Goal: Task Accomplishment & Management: Use online tool/utility

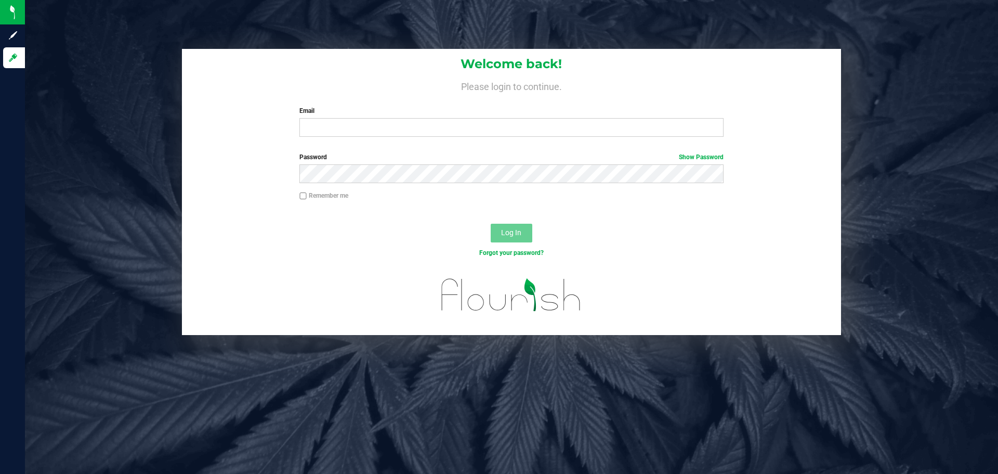
click at [313, 139] on div "Welcome back! Please login to continue. Email Required Please format your email…" at bounding box center [511, 97] width 659 height 96
click at [314, 138] on div "Welcome back! Please login to continue. Email Required Please format your email…" at bounding box center [511, 97] width 659 height 96
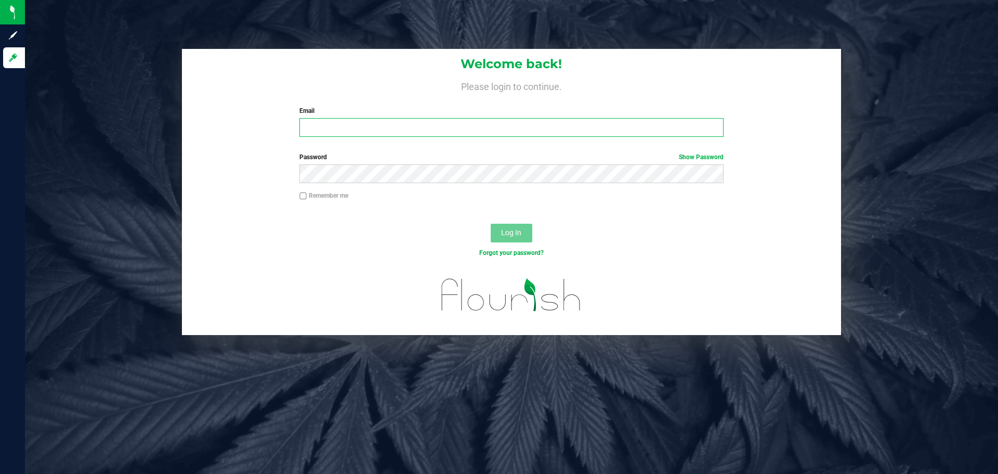
click at [318, 134] on input "Email" at bounding box center [511, 127] width 424 height 19
type input "[EMAIL_ADDRESS][DOMAIN_NAME]"
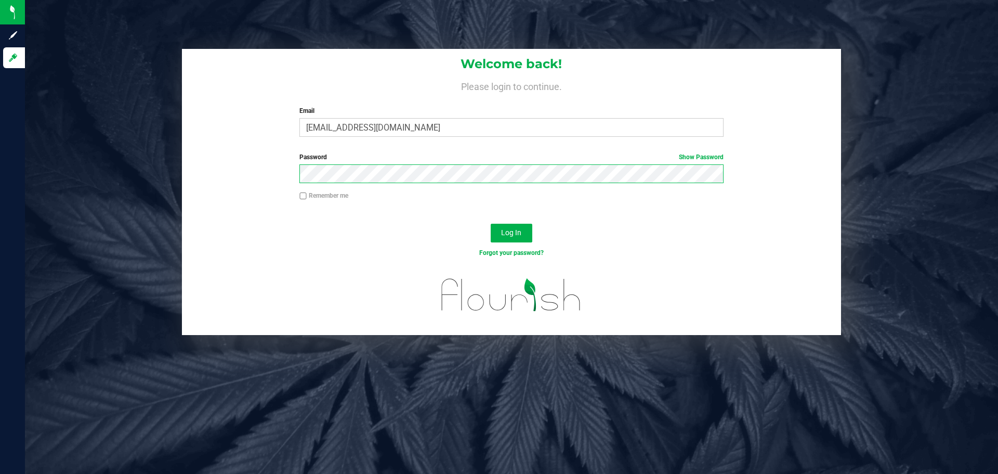
click at [491, 224] on button "Log In" at bounding box center [512, 233] width 42 height 19
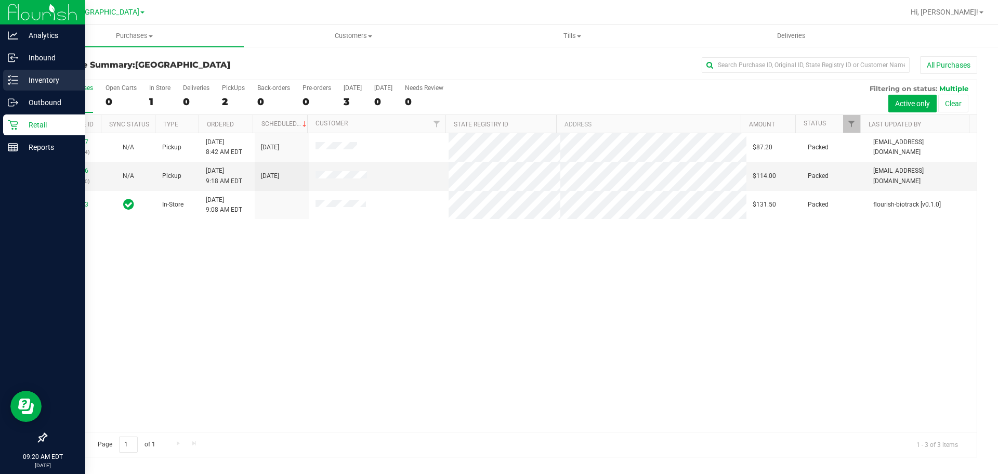
click at [18, 81] on p "Inventory" at bounding box center [49, 80] width 62 height 12
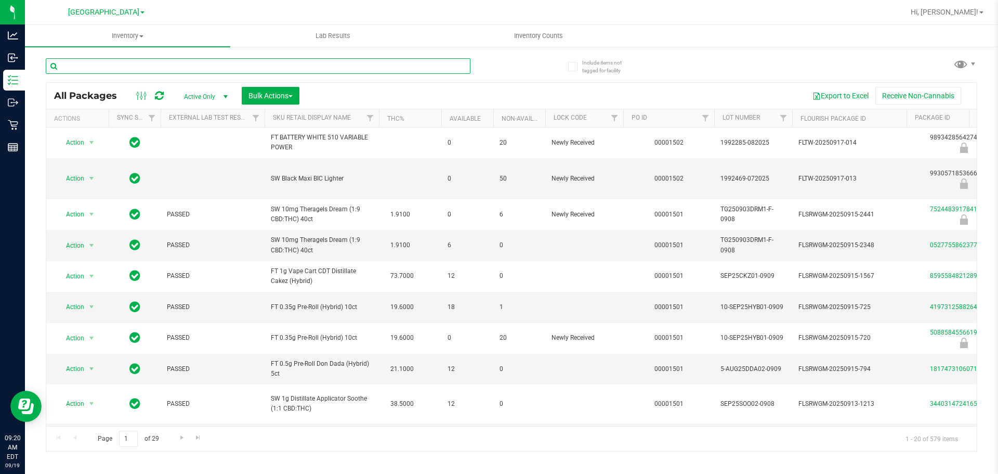
click at [299, 69] on input "text" at bounding box center [258, 66] width 425 height 16
type input "ppu"
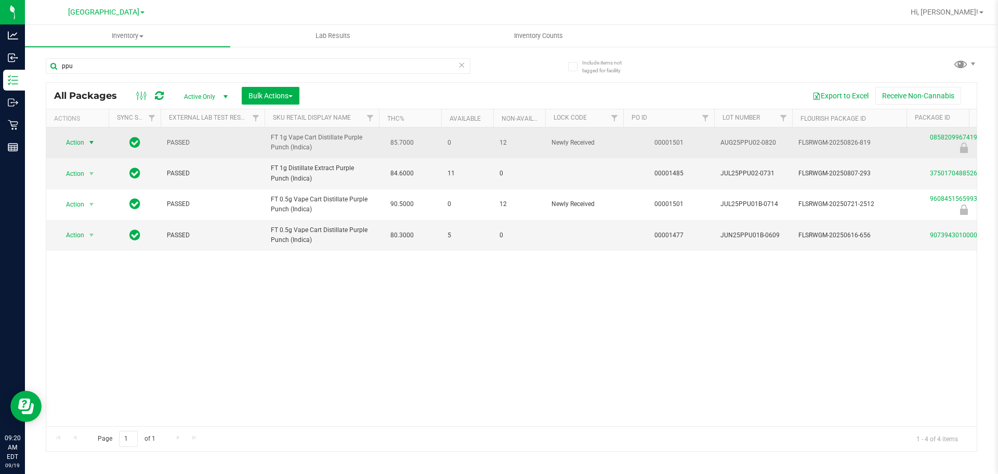
click at [86, 148] on span "select" at bounding box center [91, 142] width 13 height 15
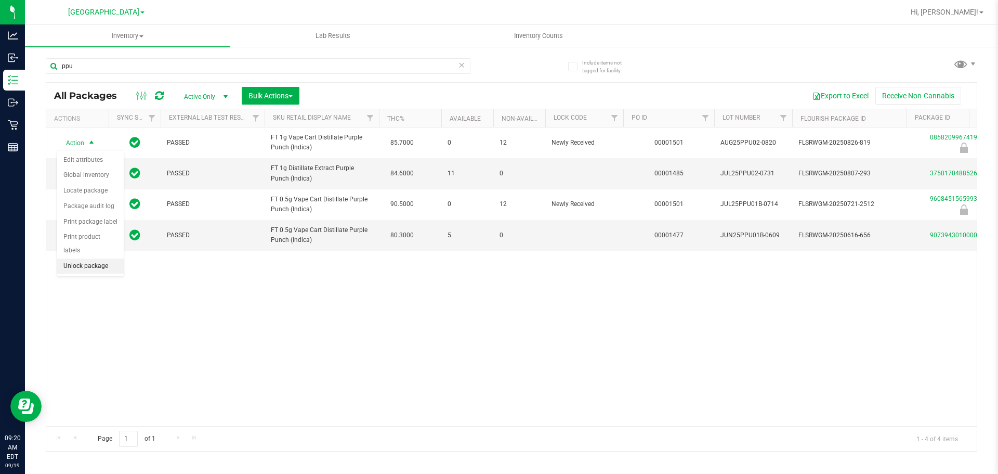
click at [106, 258] on li "Unlock package" at bounding box center [90, 266] width 67 height 16
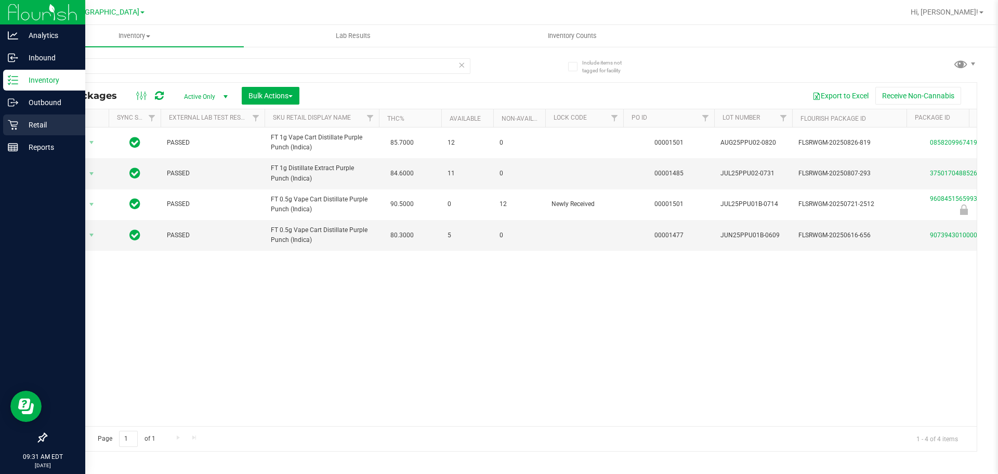
click at [0, 127] on link "Retail" at bounding box center [42, 125] width 85 height 22
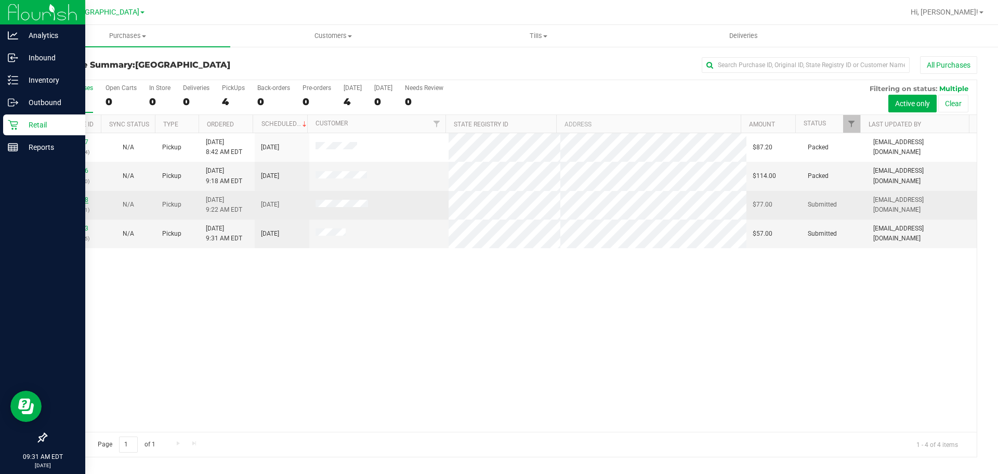
click at [74, 202] on link "11972198" at bounding box center [73, 199] width 29 height 7
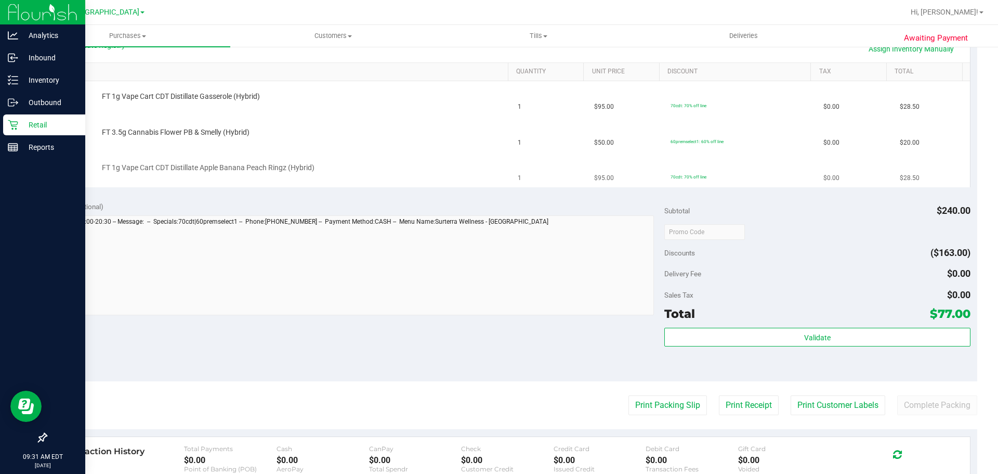
scroll to position [260, 0]
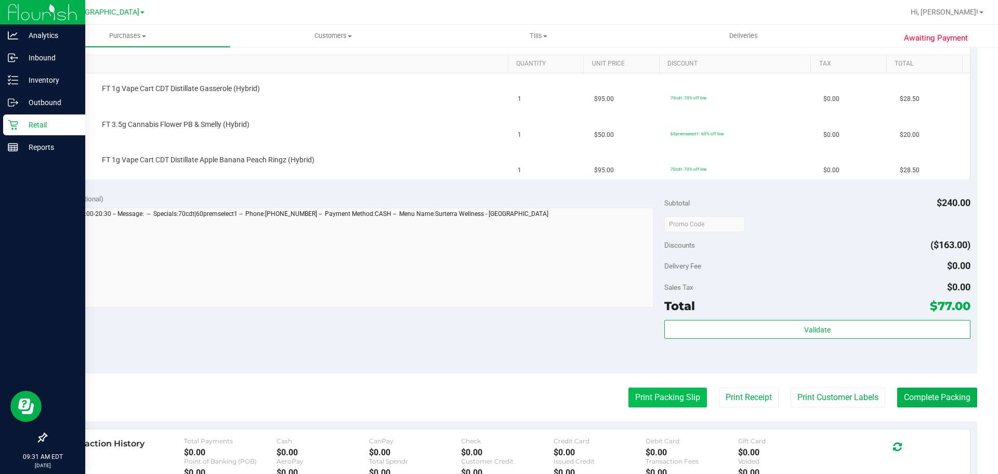
click at [657, 398] on button "Print Packing Slip" at bounding box center [668, 397] width 79 height 20
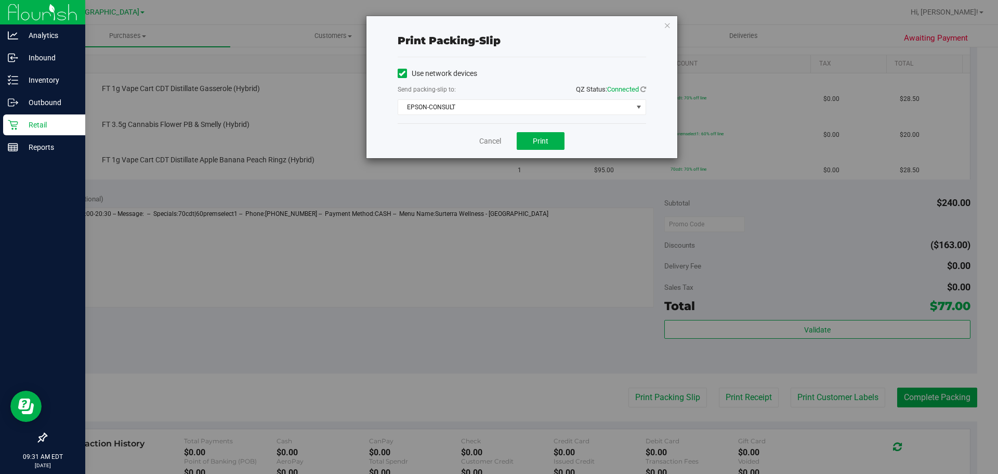
click at [514, 115] on div "Use network devices Send packing-slip to: QZ Status: Connected EPSON-CONSULT Ch…" at bounding box center [522, 90] width 249 height 66
click at [514, 111] on span "EPSON-CONSULT" at bounding box center [515, 107] width 234 height 15
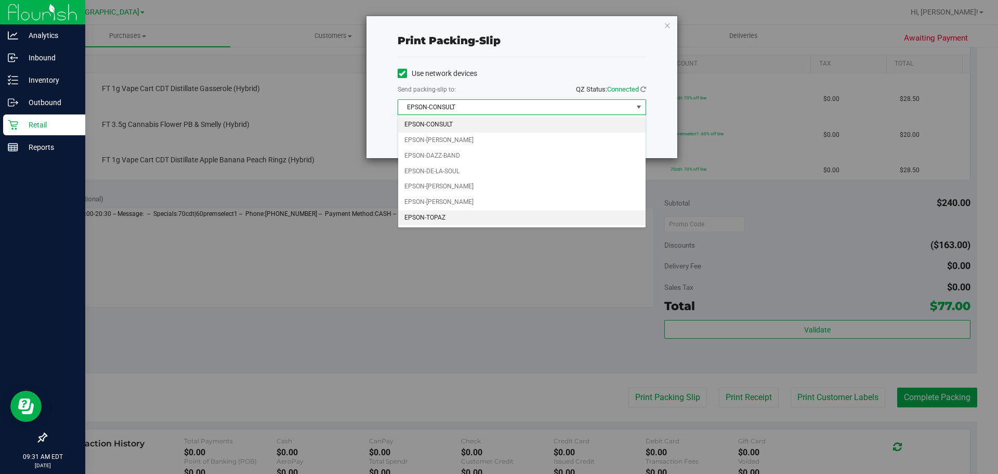
click at [483, 218] on li "EPSON-TOPAZ" at bounding box center [521, 218] width 247 height 16
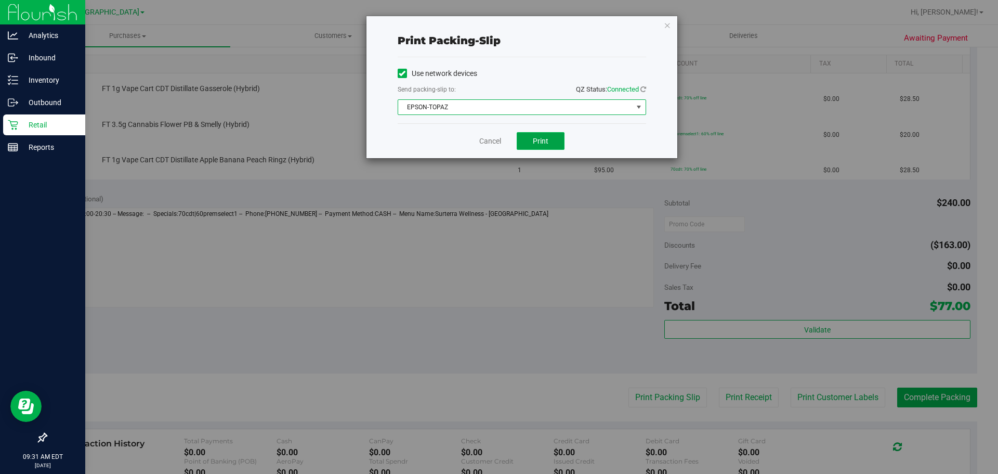
click at [546, 146] on button "Print" at bounding box center [541, 141] width 48 height 18
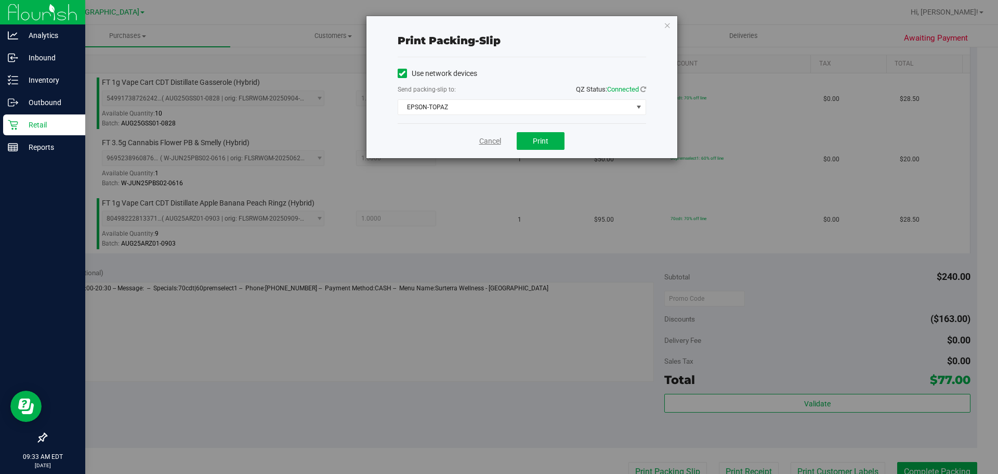
click at [484, 143] on link "Cancel" at bounding box center [490, 141] width 22 height 11
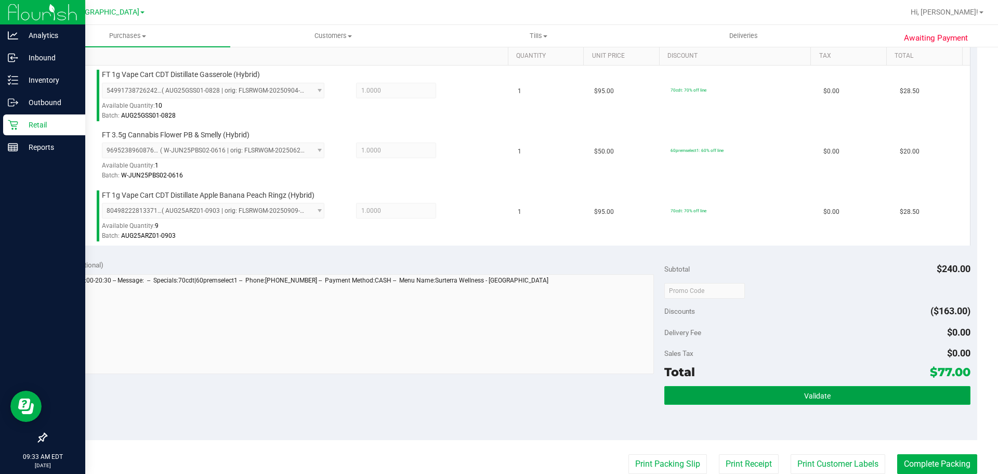
click at [809, 393] on span "Validate" at bounding box center [817, 396] width 27 height 8
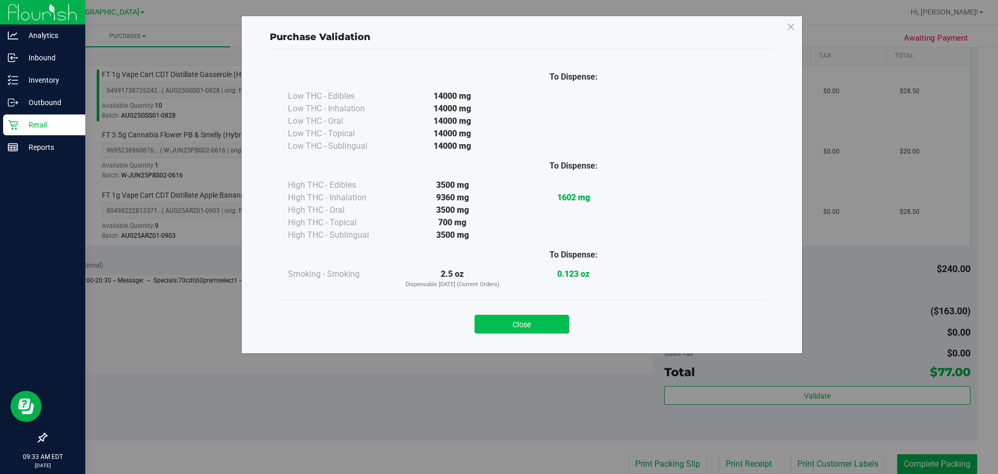
click at [514, 320] on button "Close" at bounding box center [522, 324] width 95 height 19
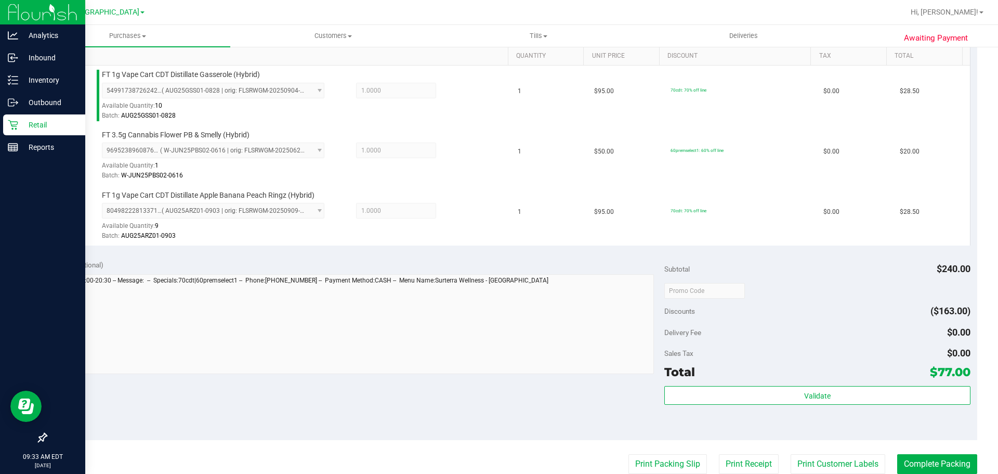
click at [956, 448] on purchase-details "Back Edit Purchase Cancel Purchase View Profile # 11972198 BioTrack ID: - Submi…" at bounding box center [512, 235] width 932 height 894
click at [956, 468] on button "Complete Packing" at bounding box center [937, 464] width 80 height 20
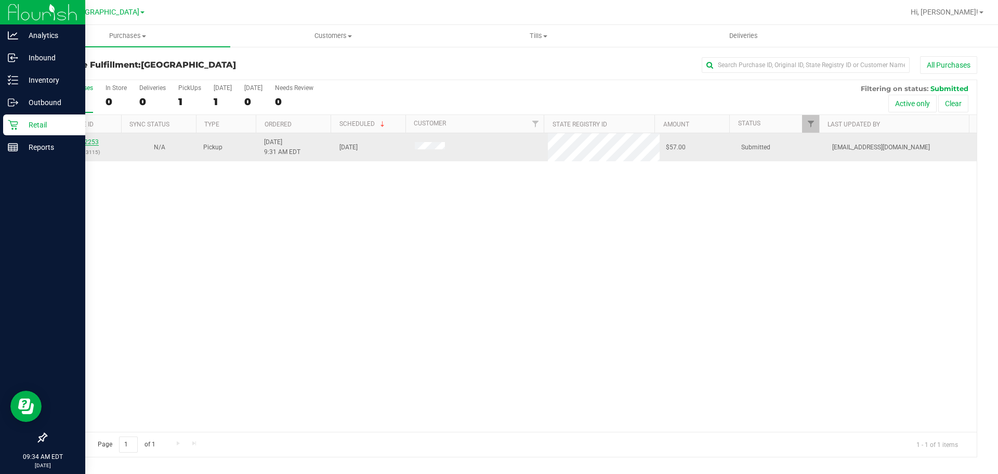
click at [87, 138] on link "11972253" at bounding box center [84, 141] width 29 height 7
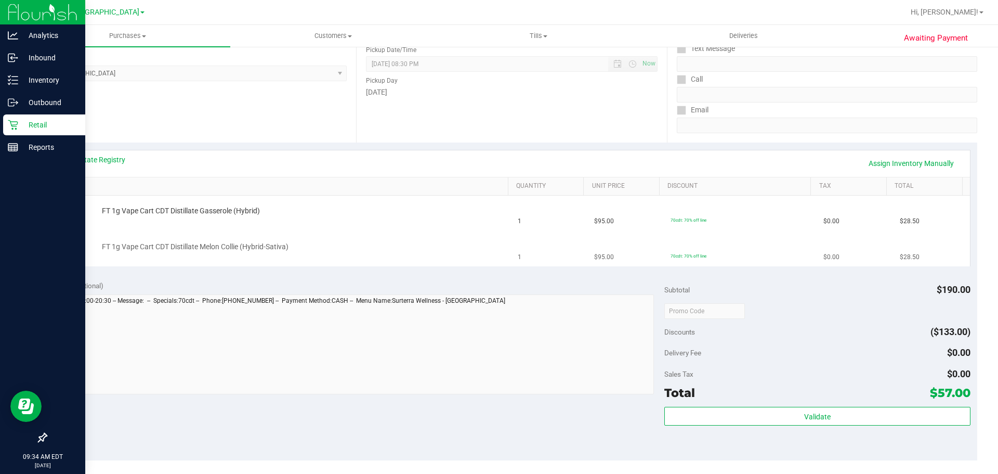
scroll to position [156, 0]
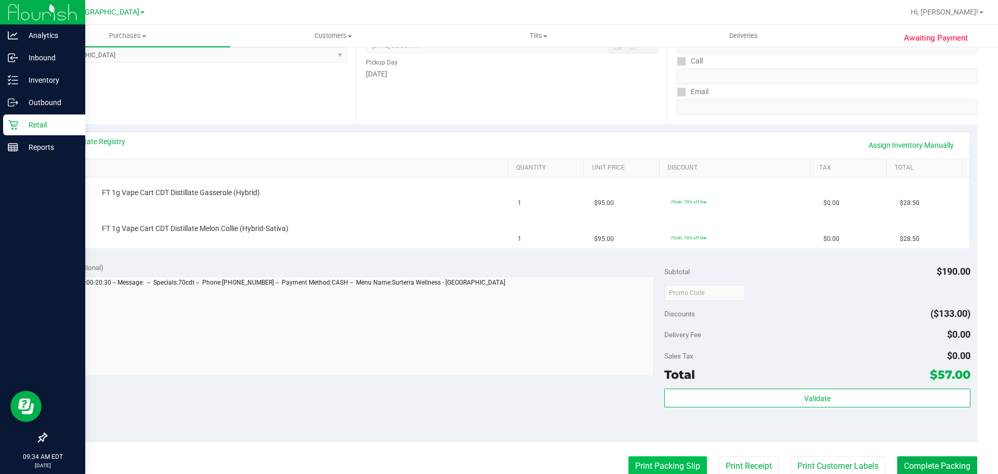
click at [659, 460] on button "Print Packing Slip" at bounding box center [668, 466] width 79 height 20
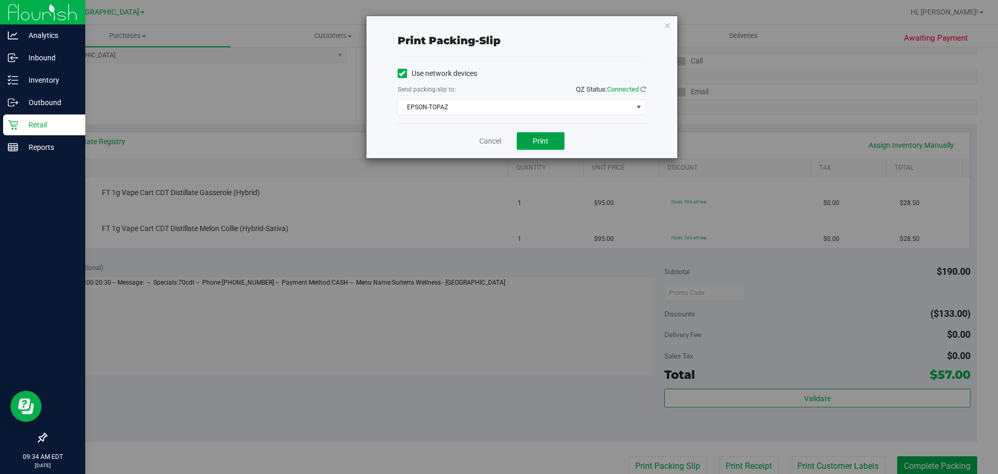
click at [527, 147] on button "Print" at bounding box center [541, 141] width 48 height 18
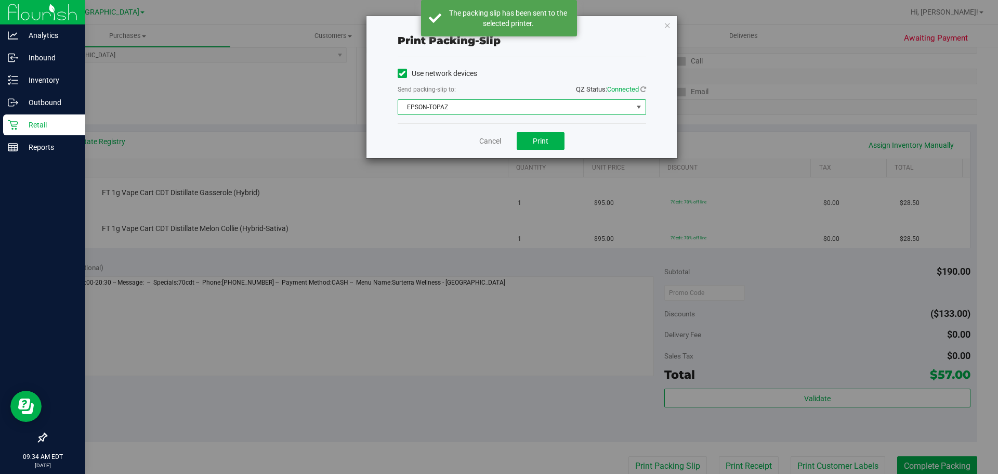
click at [468, 110] on span "EPSON-TOPAZ" at bounding box center [515, 107] width 234 height 15
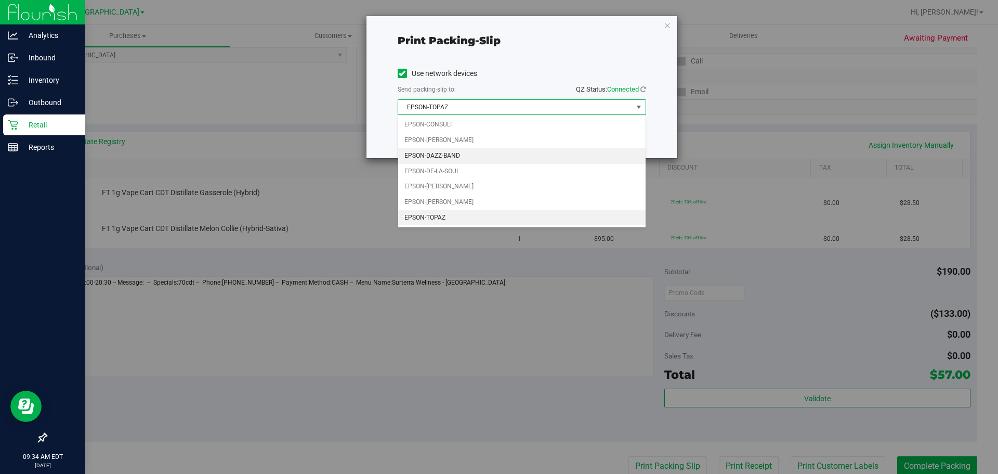
click at [488, 150] on li "EPSON-DAZZ-BAND" at bounding box center [521, 156] width 247 height 16
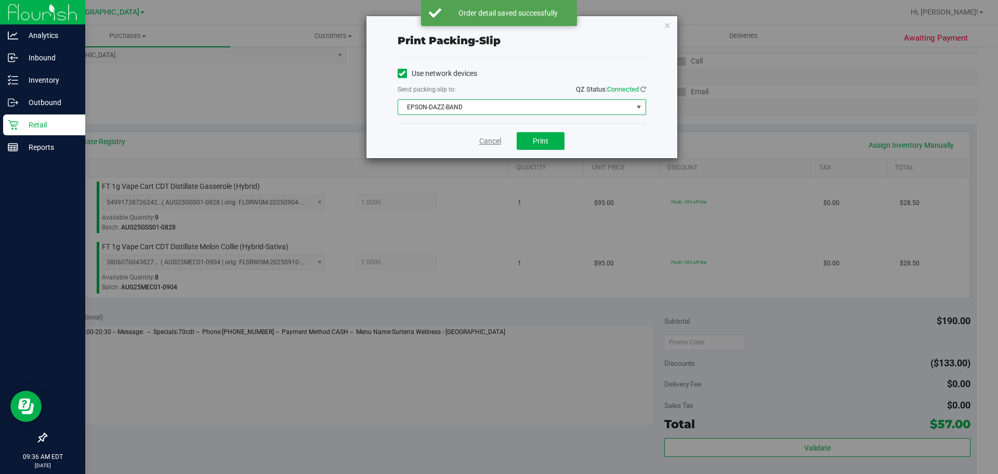
click at [489, 146] on link "Cancel" at bounding box center [490, 141] width 22 height 11
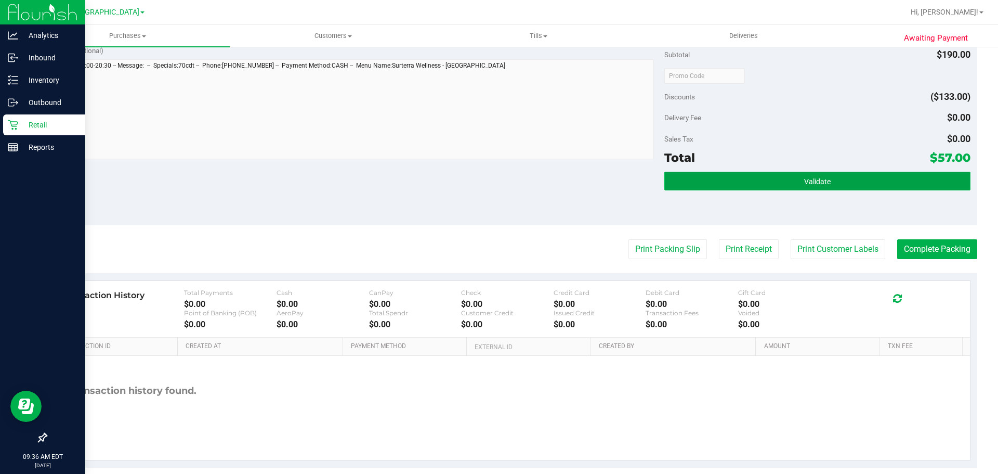
click at [732, 185] on button "Validate" at bounding box center [817, 181] width 306 height 19
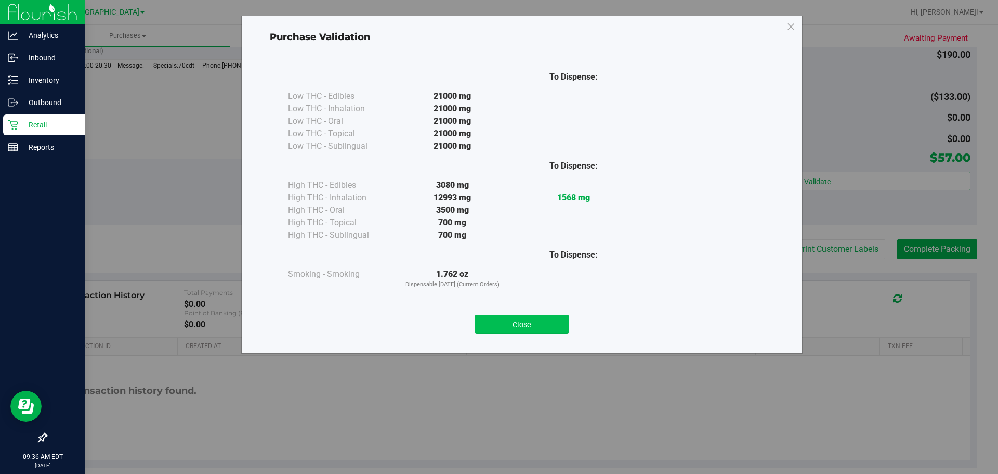
click at [553, 329] on button "Close" at bounding box center [522, 324] width 95 height 19
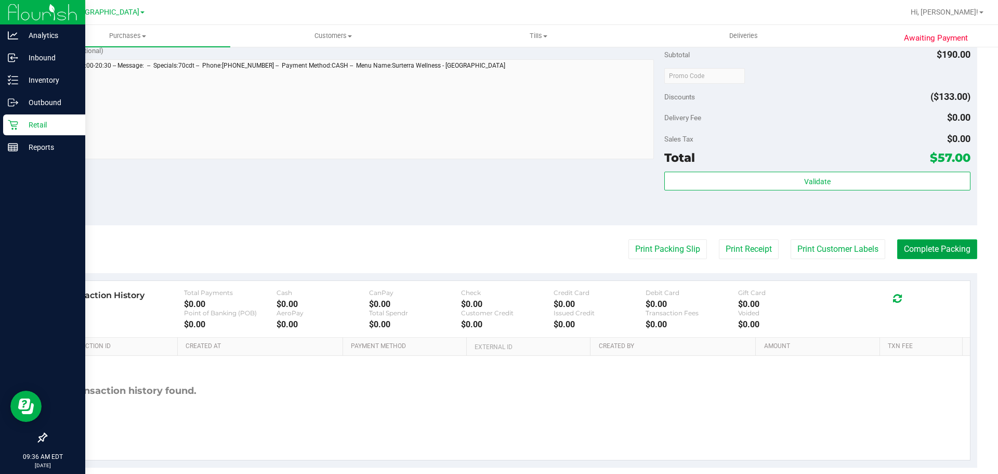
click at [920, 243] on button "Complete Packing" at bounding box center [937, 249] width 80 height 20
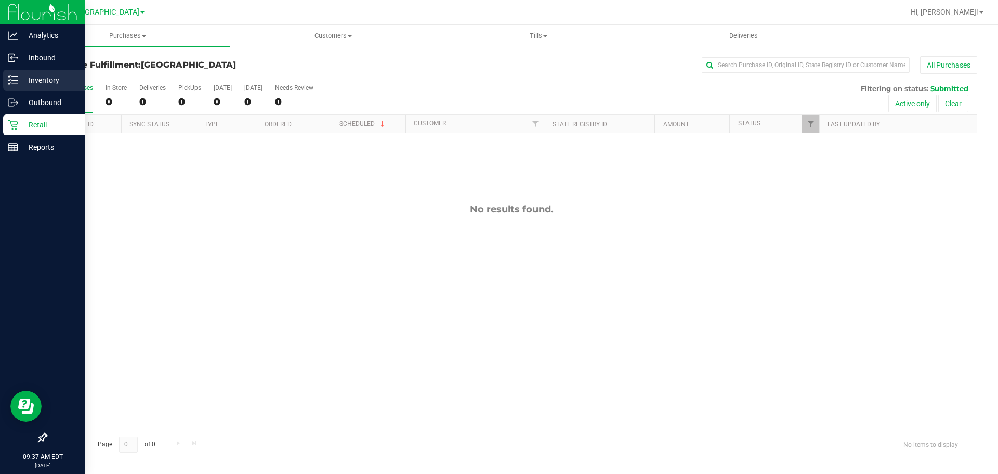
click at [10, 82] on icon at bounding box center [13, 80] width 10 height 10
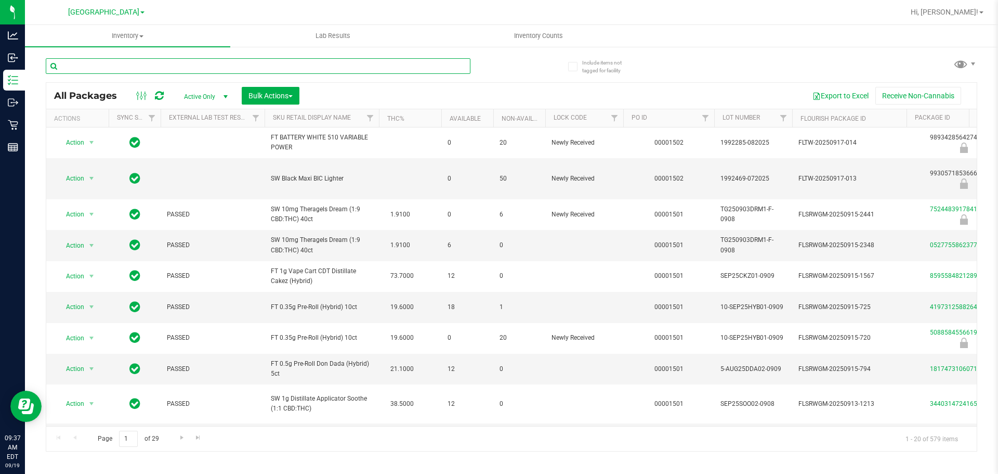
click at [149, 62] on input "text" at bounding box center [258, 66] width 425 height 16
type input "pbs"
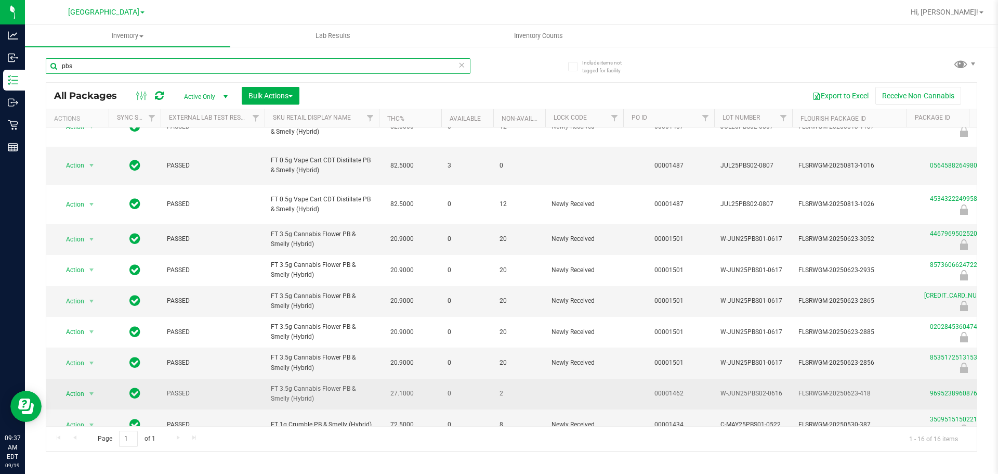
scroll to position [79, 0]
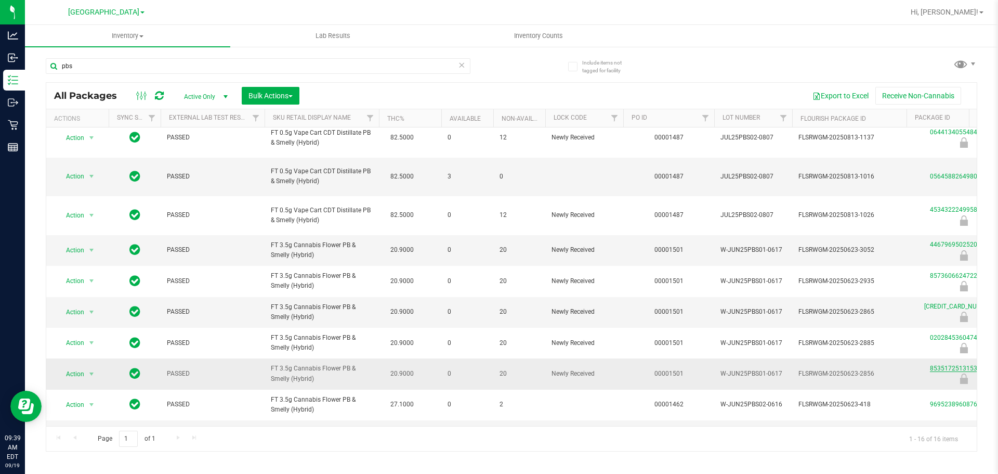
click at [949, 370] on link "8535172513153109" at bounding box center [959, 367] width 58 height 7
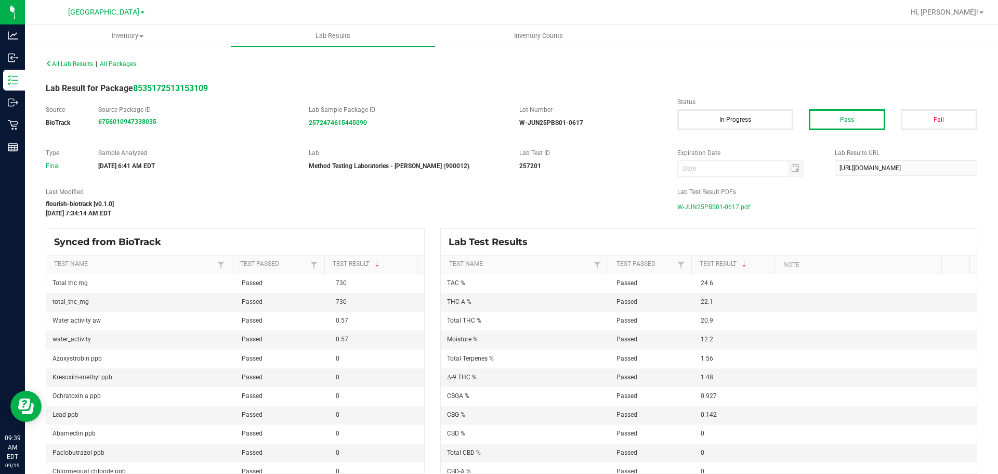
click at [725, 202] on span "W-JUN25PBS01-0617.pdf" at bounding box center [713, 207] width 73 height 16
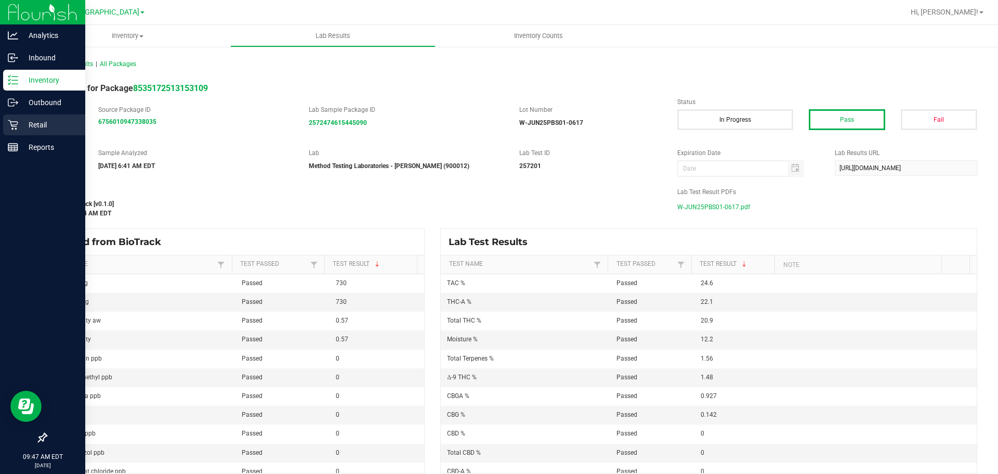
click at [23, 120] on p "Retail" at bounding box center [49, 125] width 62 height 12
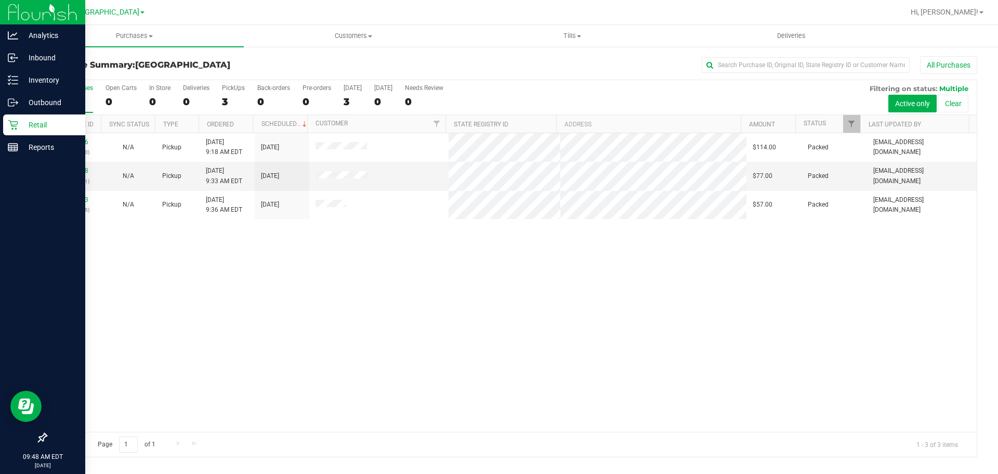
click at [14, 116] on div "Retail" at bounding box center [44, 124] width 82 height 21
